Goal: Navigation & Orientation: Find specific page/section

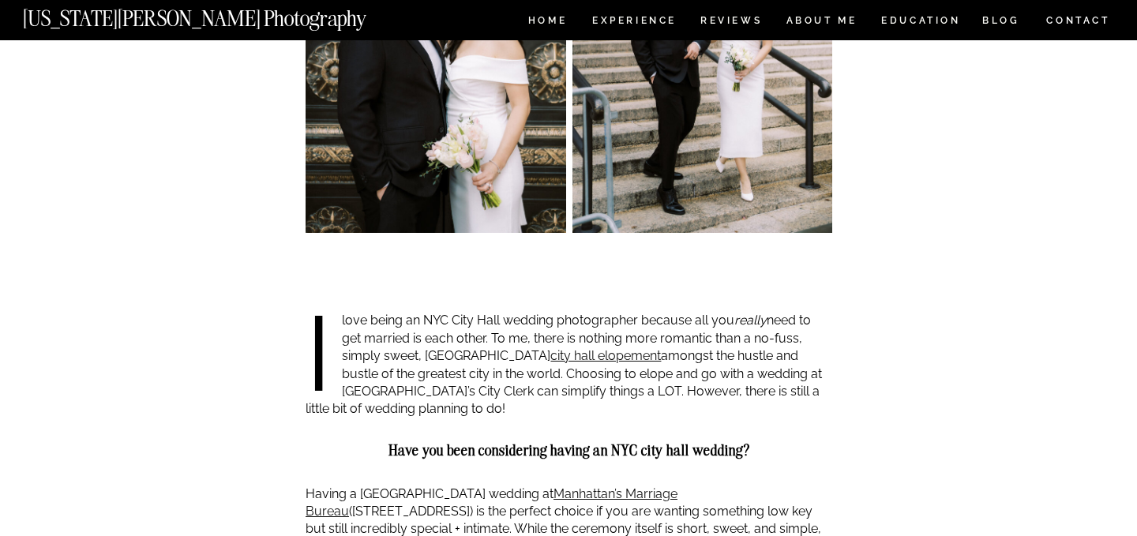
scroll to position [992, 0]
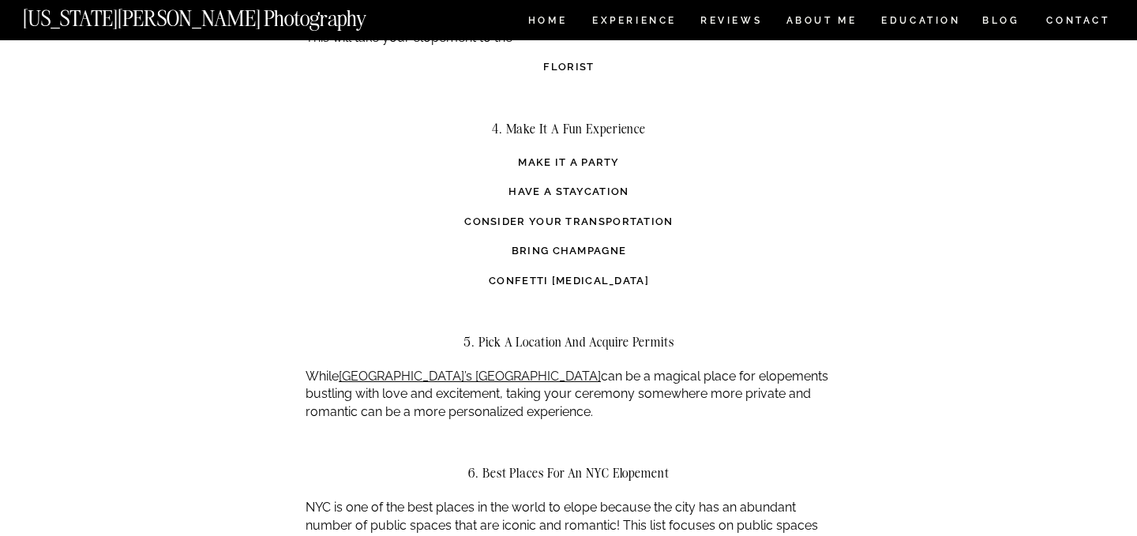
scroll to position [2819, 0]
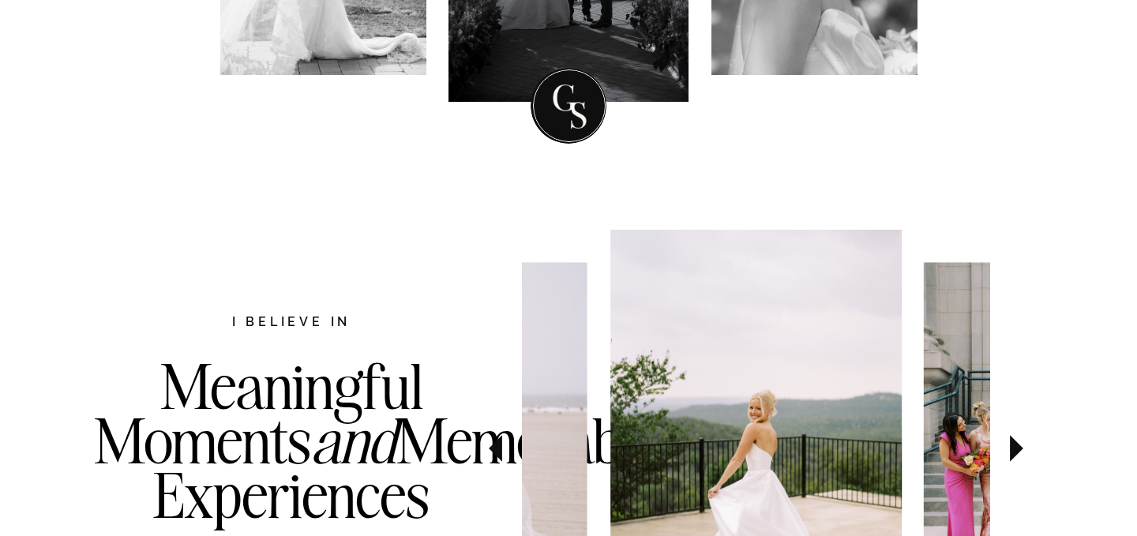
scroll to position [819, 0]
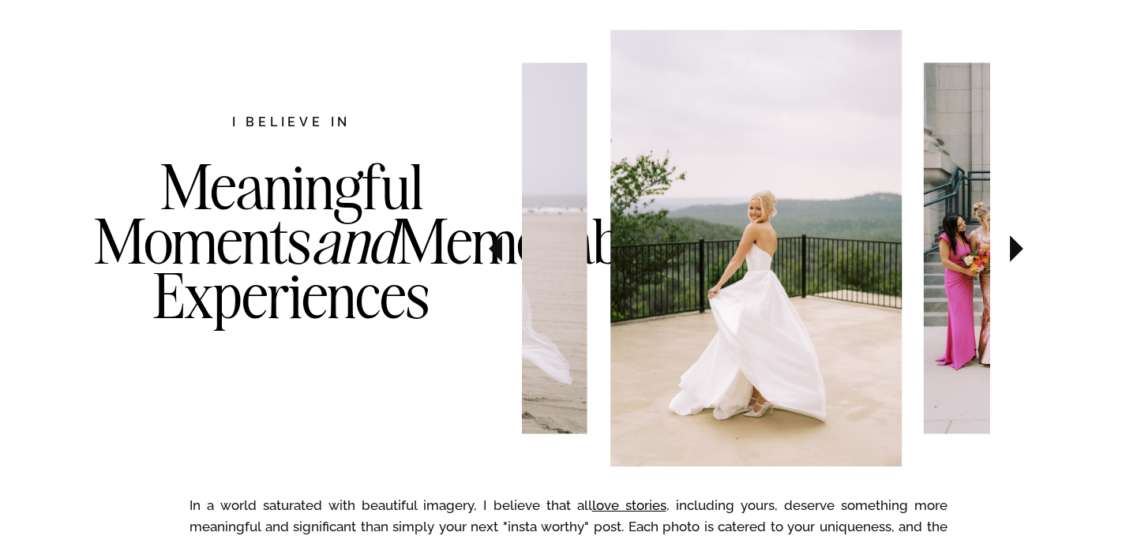
click at [1011, 259] on icon at bounding box center [1016, 248] width 13 height 27
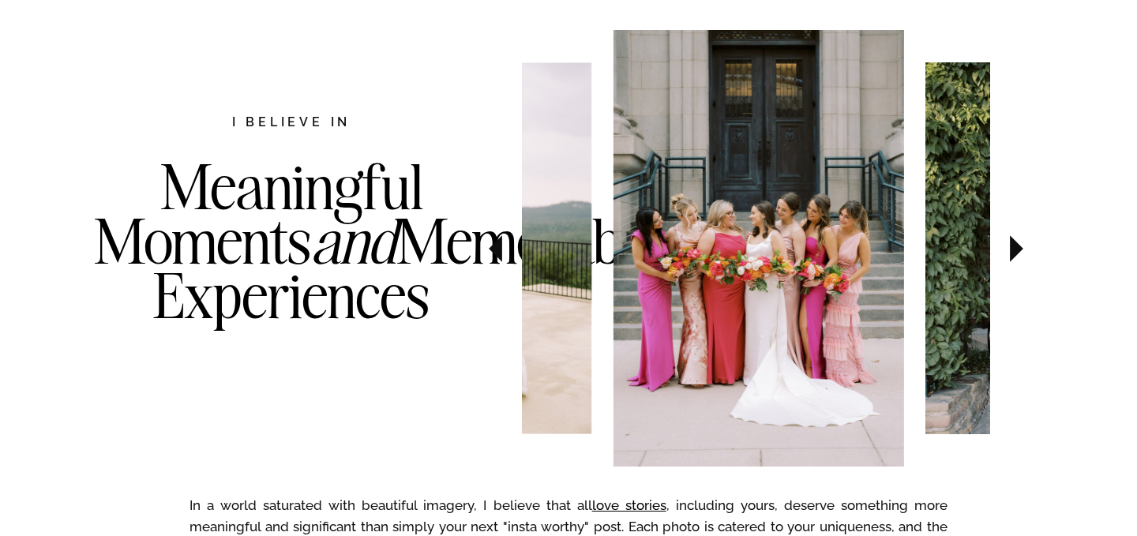
click at [1011, 259] on icon at bounding box center [1016, 248] width 13 height 27
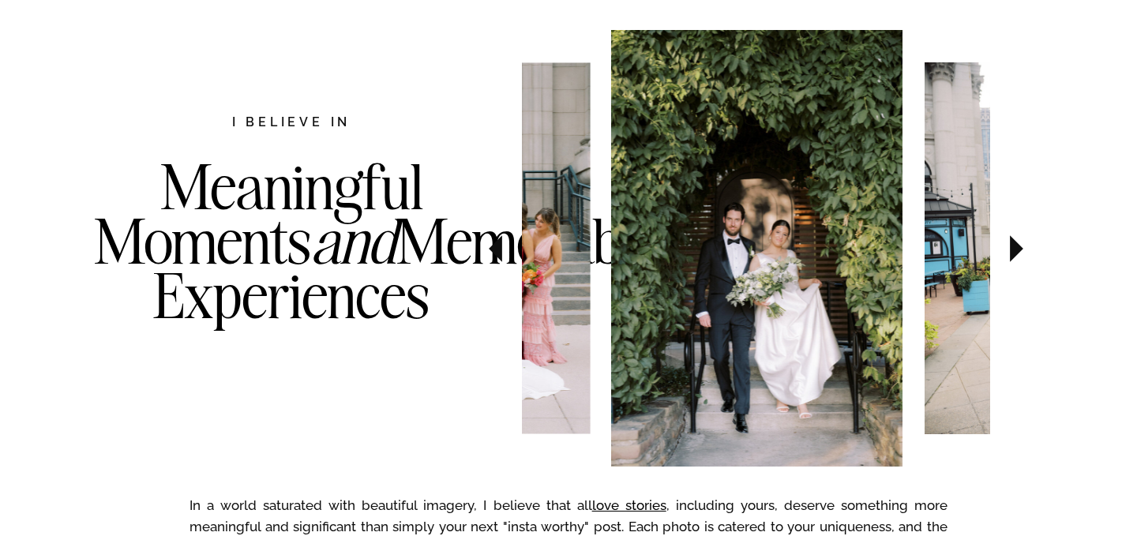
click at [1011, 259] on icon at bounding box center [1016, 248] width 13 height 27
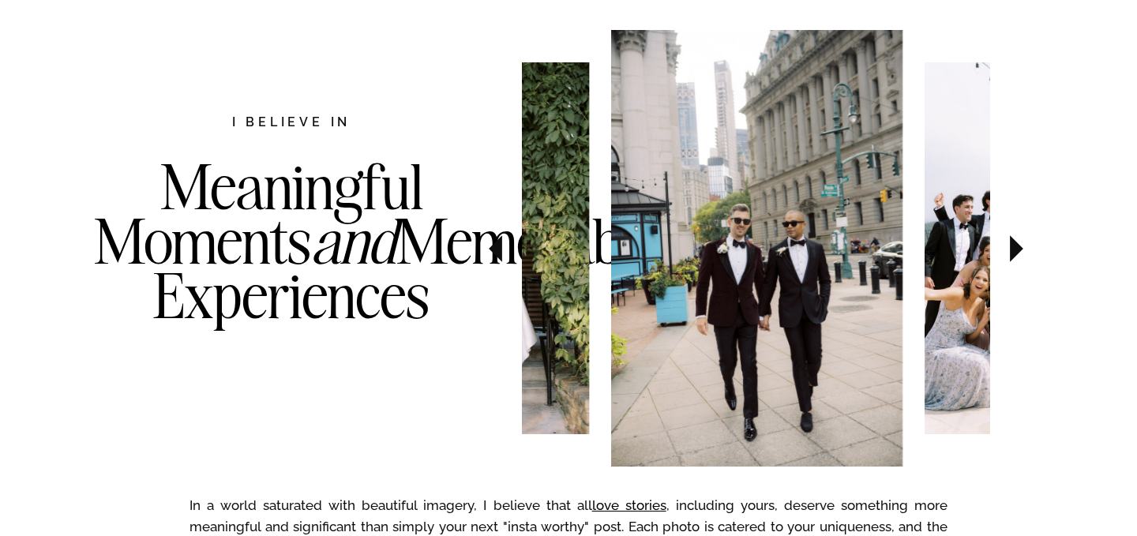
click at [1011, 258] on icon at bounding box center [1016, 248] width 13 height 27
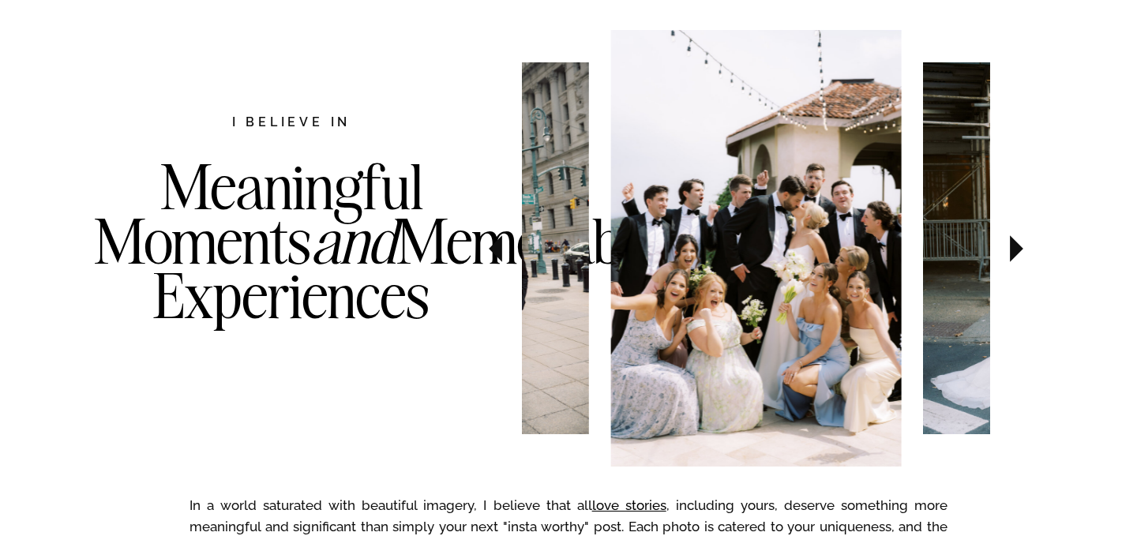
click at [1011, 258] on icon at bounding box center [1016, 248] width 13 height 27
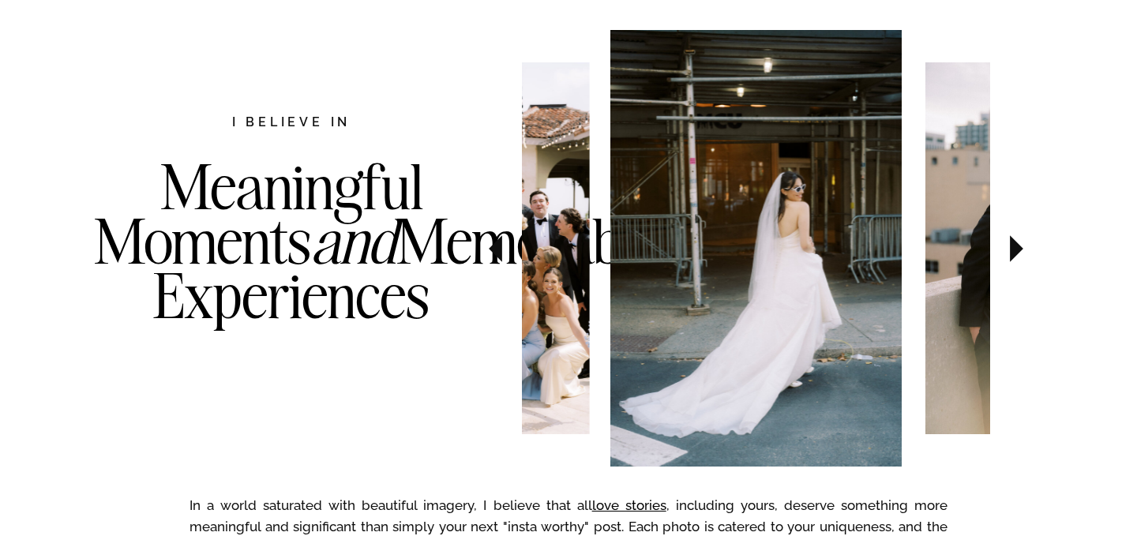
click at [1011, 258] on icon at bounding box center [1016, 248] width 13 height 27
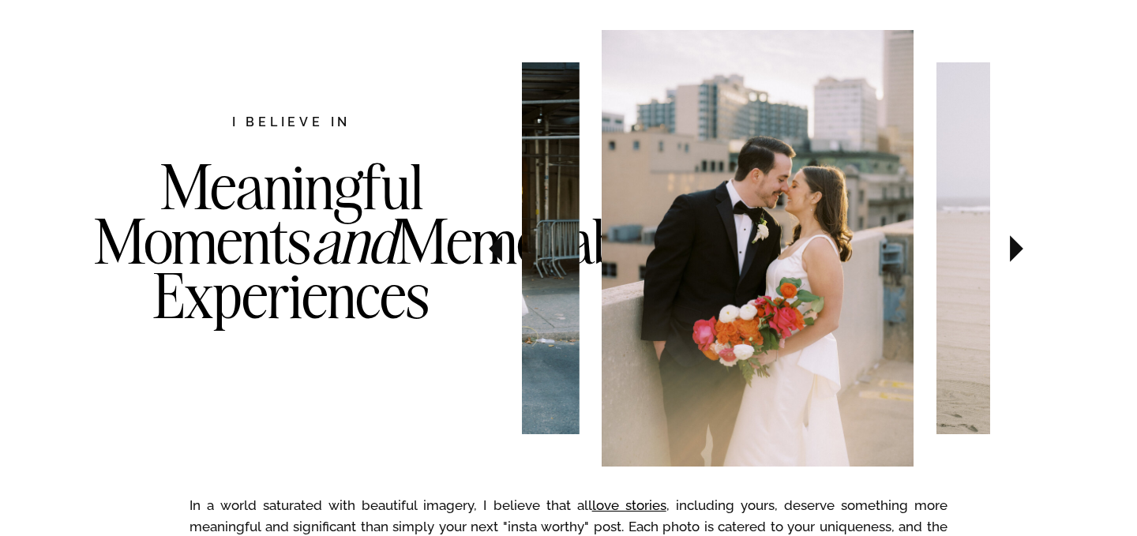
click at [1011, 258] on icon at bounding box center [1016, 248] width 13 height 27
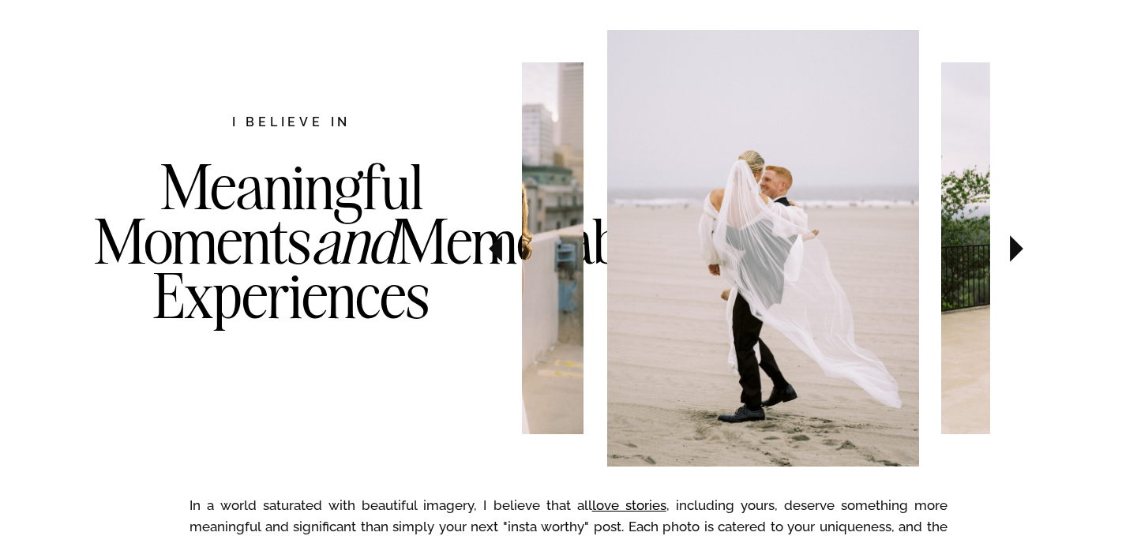
click at [1011, 258] on icon at bounding box center [1016, 248] width 13 height 27
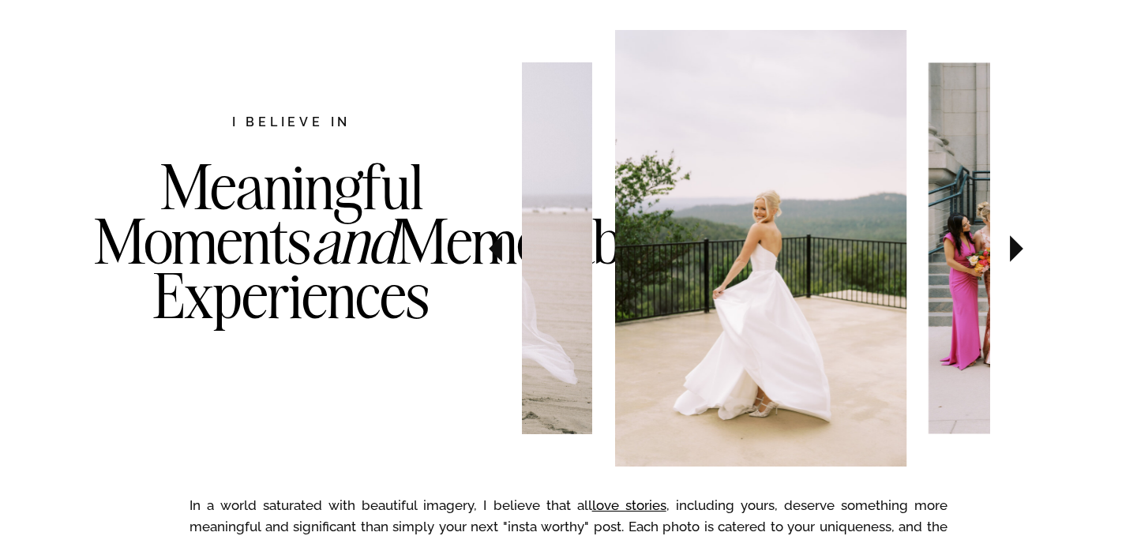
click at [1011, 258] on icon at bounding box center [1016, 248] width 13 height 27
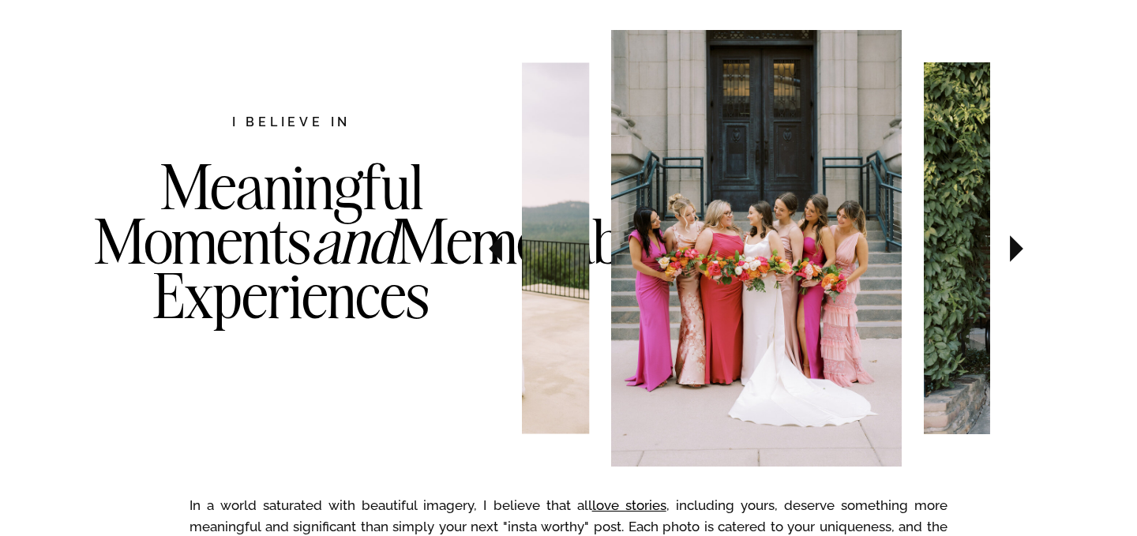
click at [1011, 258] on icon at bounding box center [1016, 248] width 13 height 27
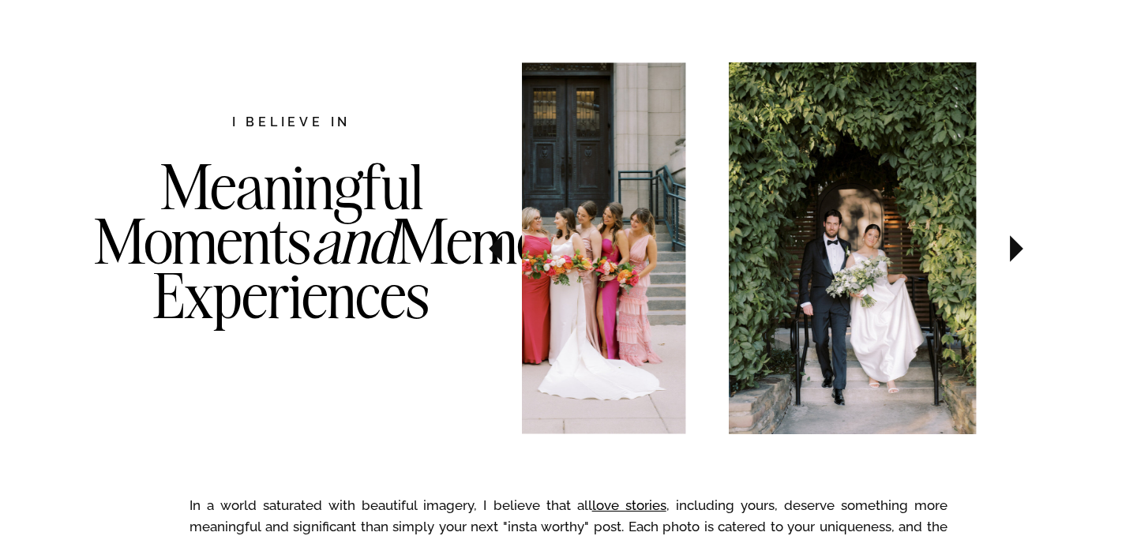
click at [1011, 258] on icon at bounding box center [1016, 248] width 13 height 27
